Goal: Task Accomplishment & Management: Use online tool/utility

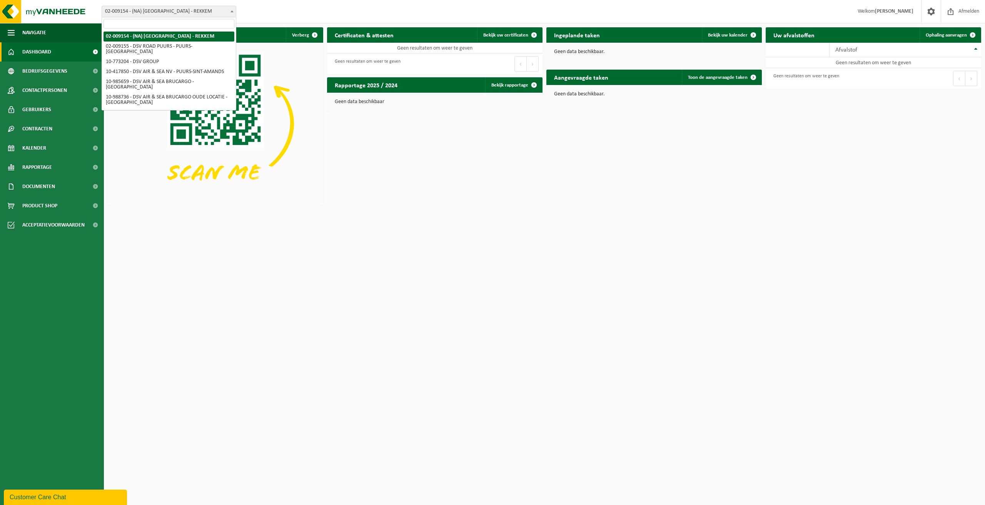
click at [208, 12] on span "02-009154 - (NA) [GEOGRAPHIC_DATA] - REKKEM" at bounding box center [169, 11] width 134 height 11
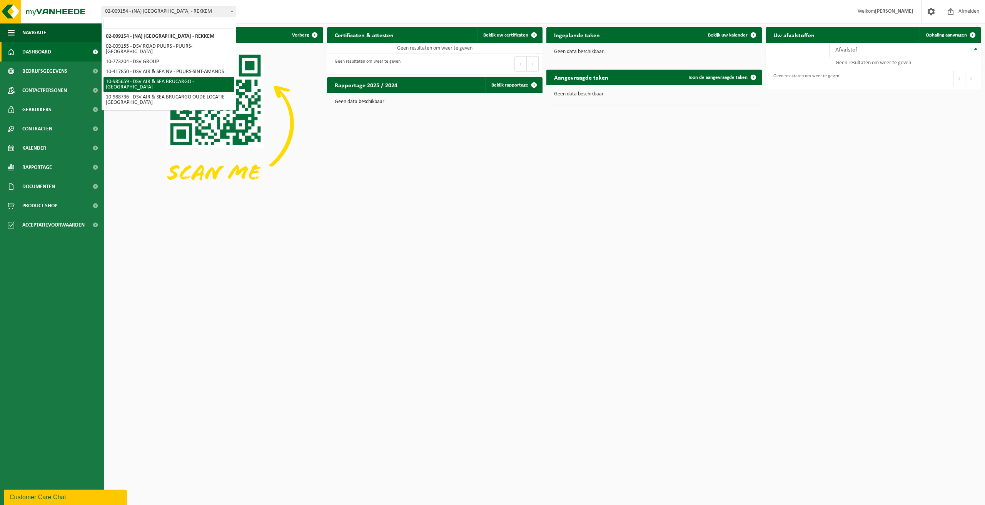
select select "165221"
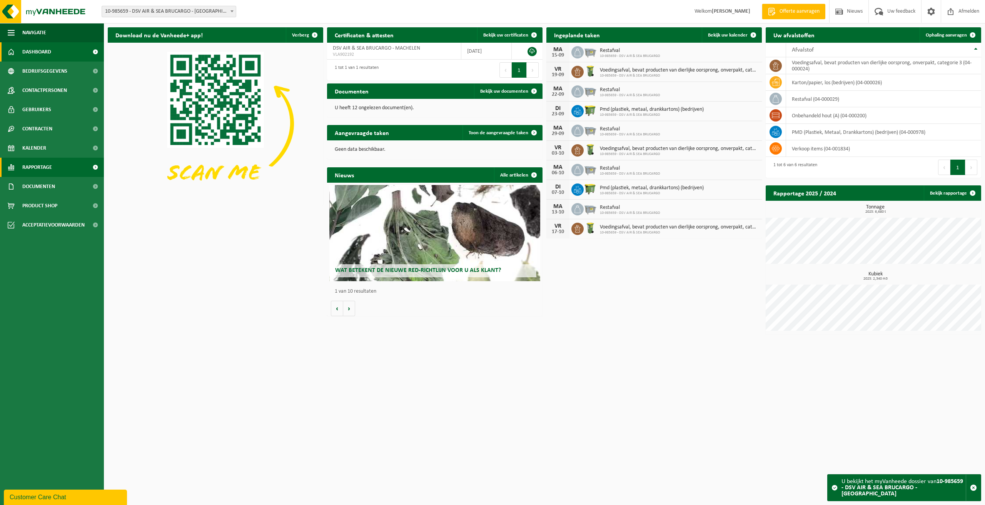
click at [40, 168] on span "Rapportage" at bounding box center [37, 167] width 30 height 19
click at [38, 202] on span "In lijstvorm" at bounding box center [36, 203] width 27 height 15
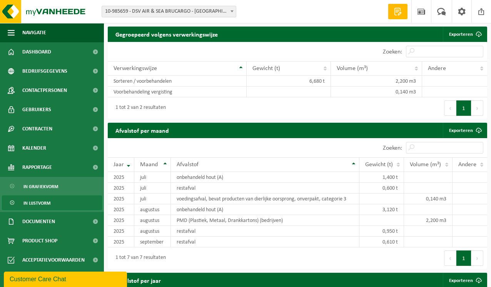
scroll to position [598, 0]
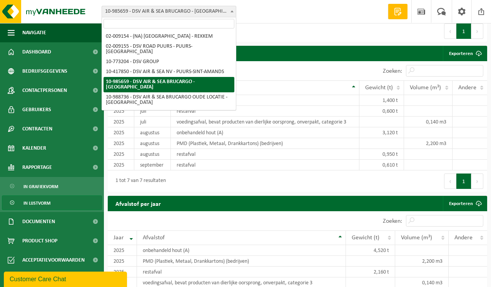
click at [179, 12] on span "10-985659 - DSV AIR & SEA BRUCARGO - [GEOGRAPHIC_DATA]" at bounding box center [169, 11] width 134 height 11
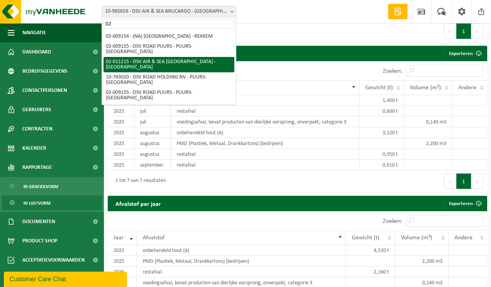
type input "02"
select select "9484"
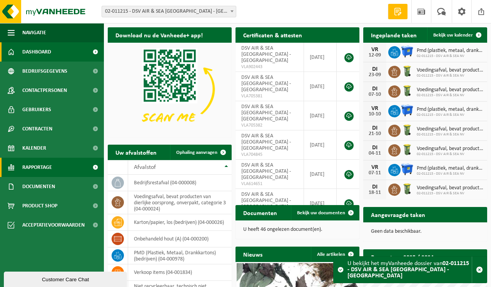
click at [43, 164] on span "Rapportage" at bounding box center [37, 167] width 30 height 19
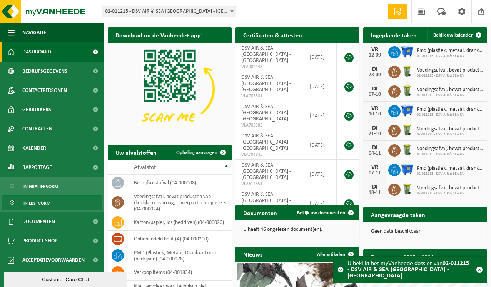
click at [38, 203] on span "In lijstvorm" at bounding box center [36, 203] width 27 height 15
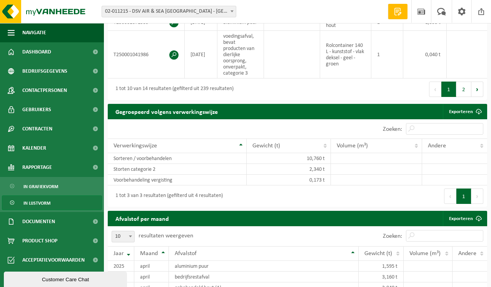
scroll to position [577, 0]
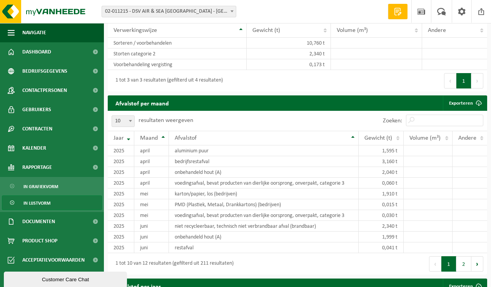
click at [132, 122] on span at bounding box center [131, 121] width 8 height 10
select select "25"
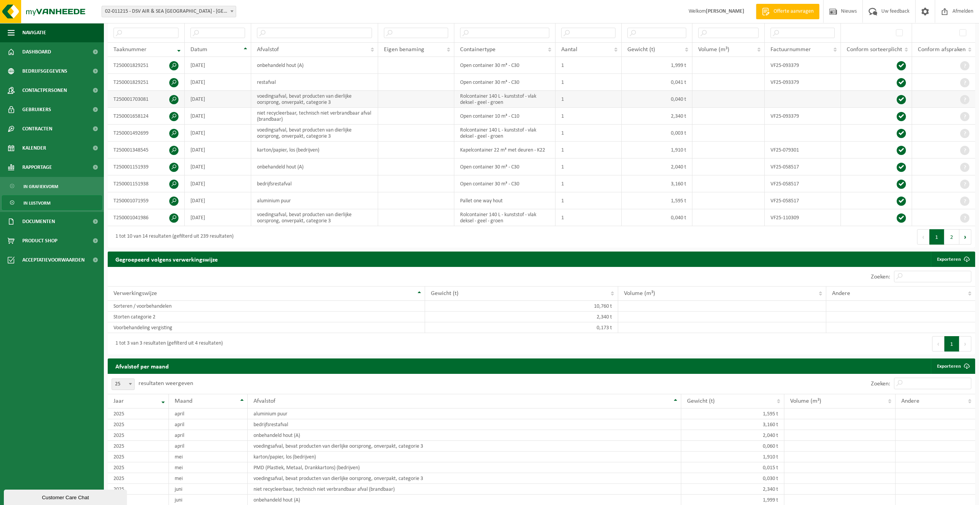
scroll to position [0, 0]
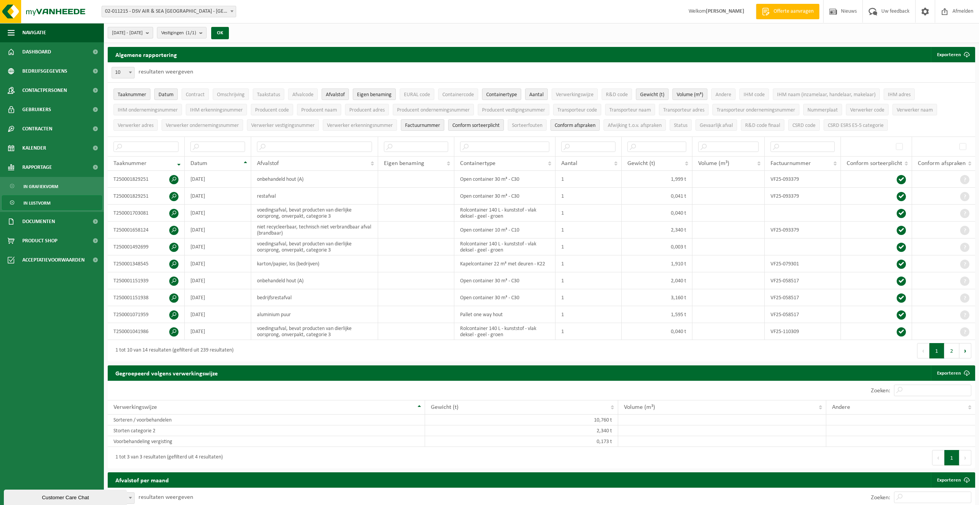
click at [153, 34] on button "2025-04-01 - 2025-09-12" at bounding box center [130, 33] width 45 height 12
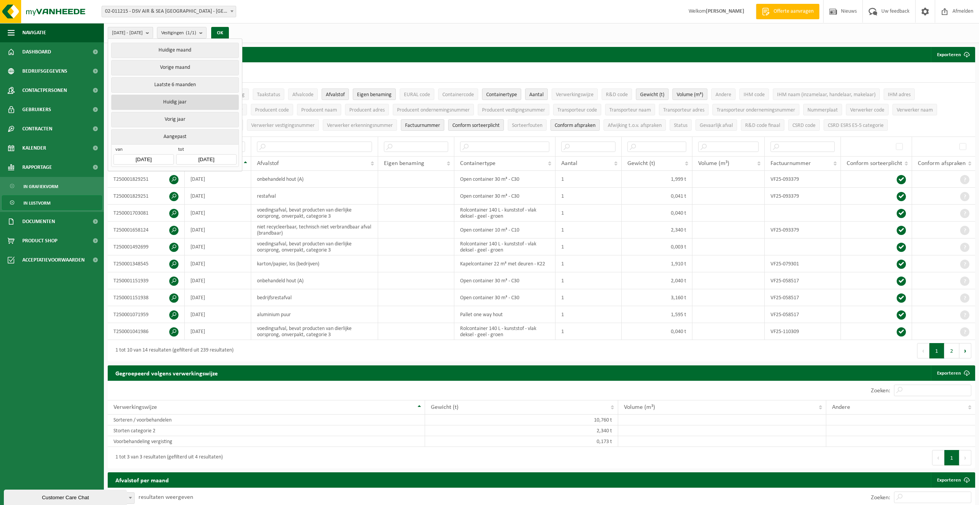
click at [166, 101] on button "Huidig jaar" at bounding box center [174, 102] width 127 height 15
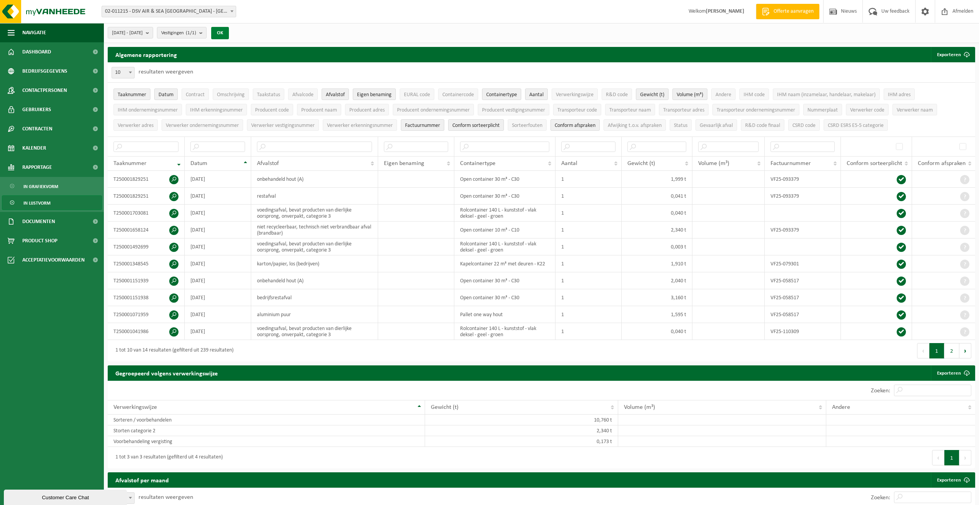
click at [229, 32] on button "OK" at bounding box center [220, 33] width 18 height 12
click at [35, 56] on span "Dashboard" at bounding box center [36, 51] width 29 height 19
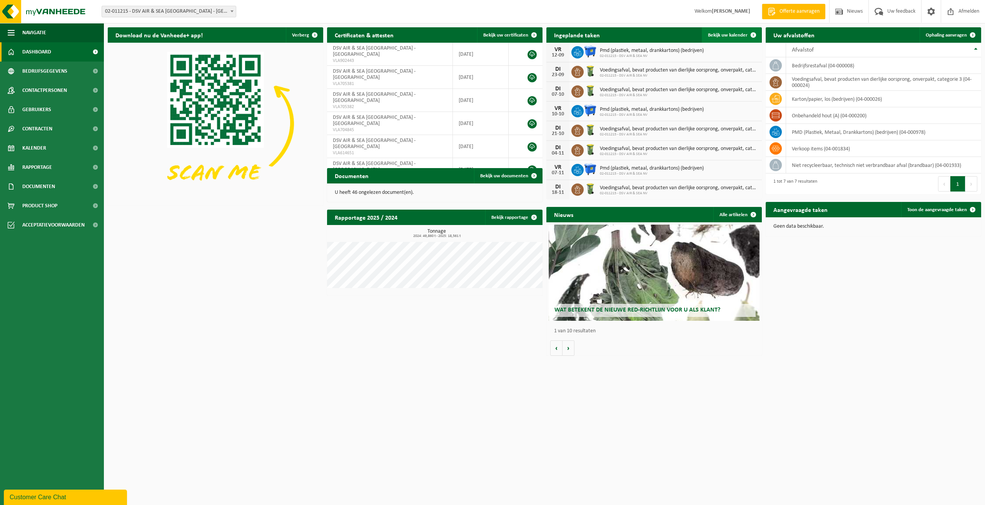
click at [720, 35] on span "Bekijk uw kalender" at bounding box center [728, 35] width 40 height 5
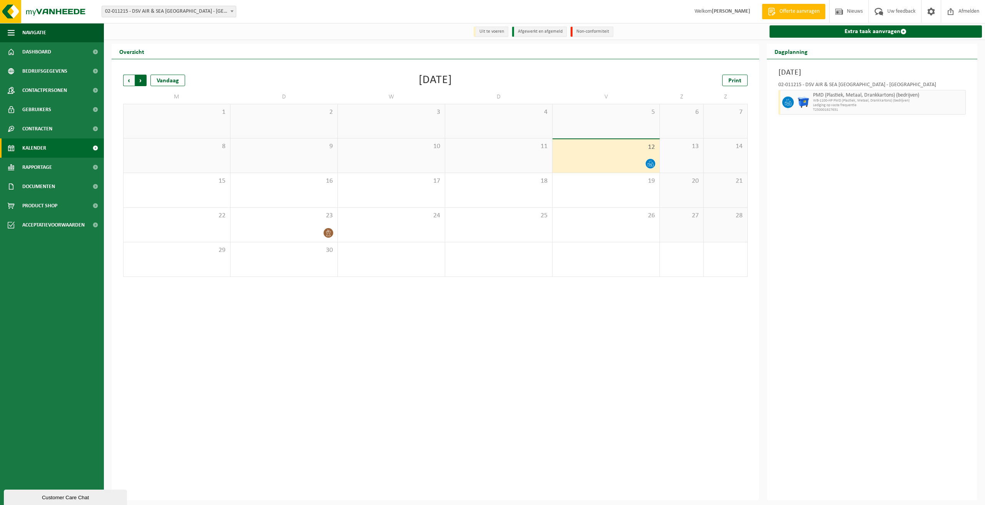
click at [132, 83] on span "Vorige" at bounding box center [129, 81] width 12 height 12
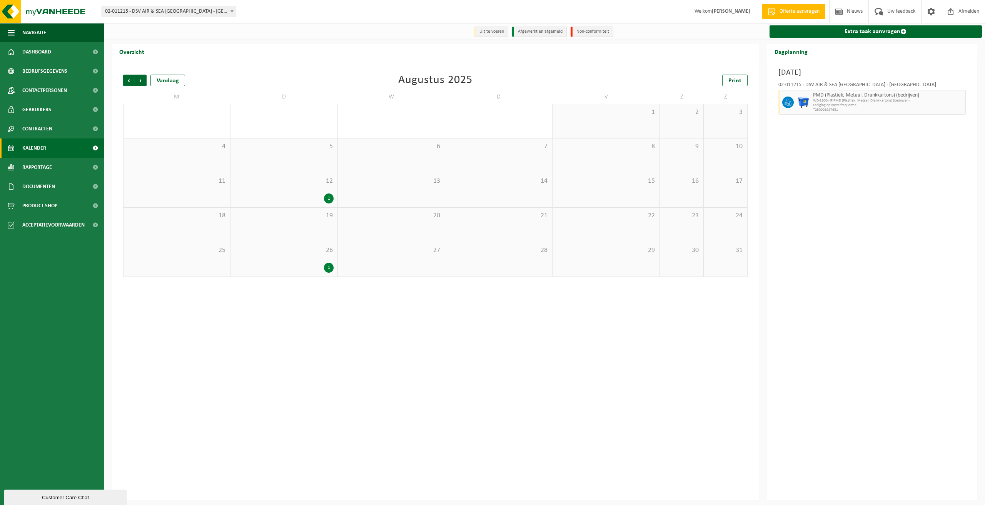
click at [323, 197] on div "1" at bounding box center [283, 199] width 99 height 10
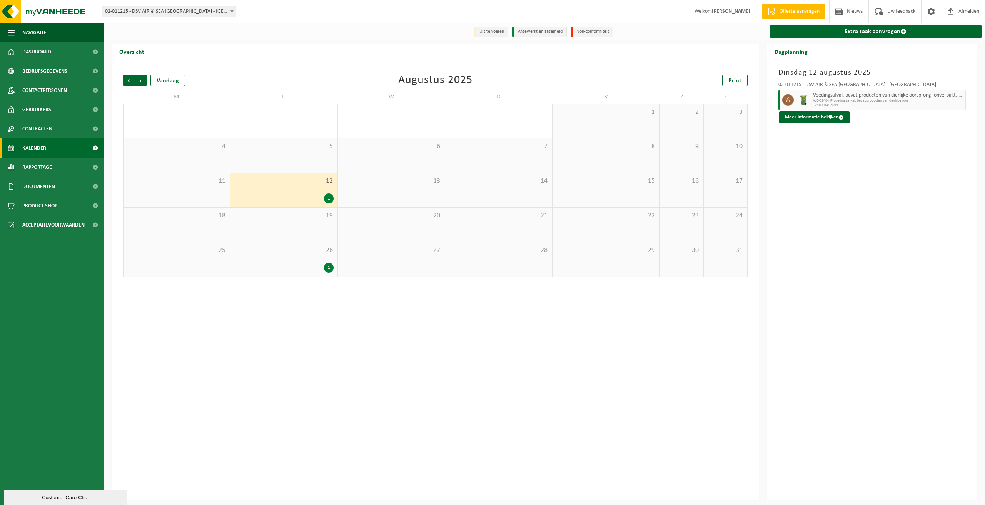
click at [287, 269] on div "1" at bounding box center [283, 268] width 99 height 10
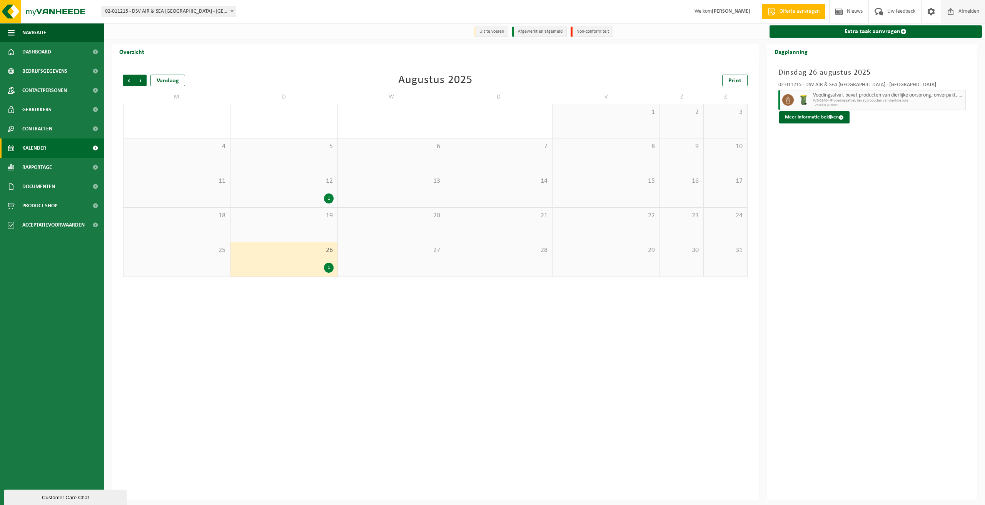
click at [960, 12] on span "Afmelden" at bounding box center [969, 11] width 25 height 23
